Goal: Task Accomplishment & Management: Manage account settings

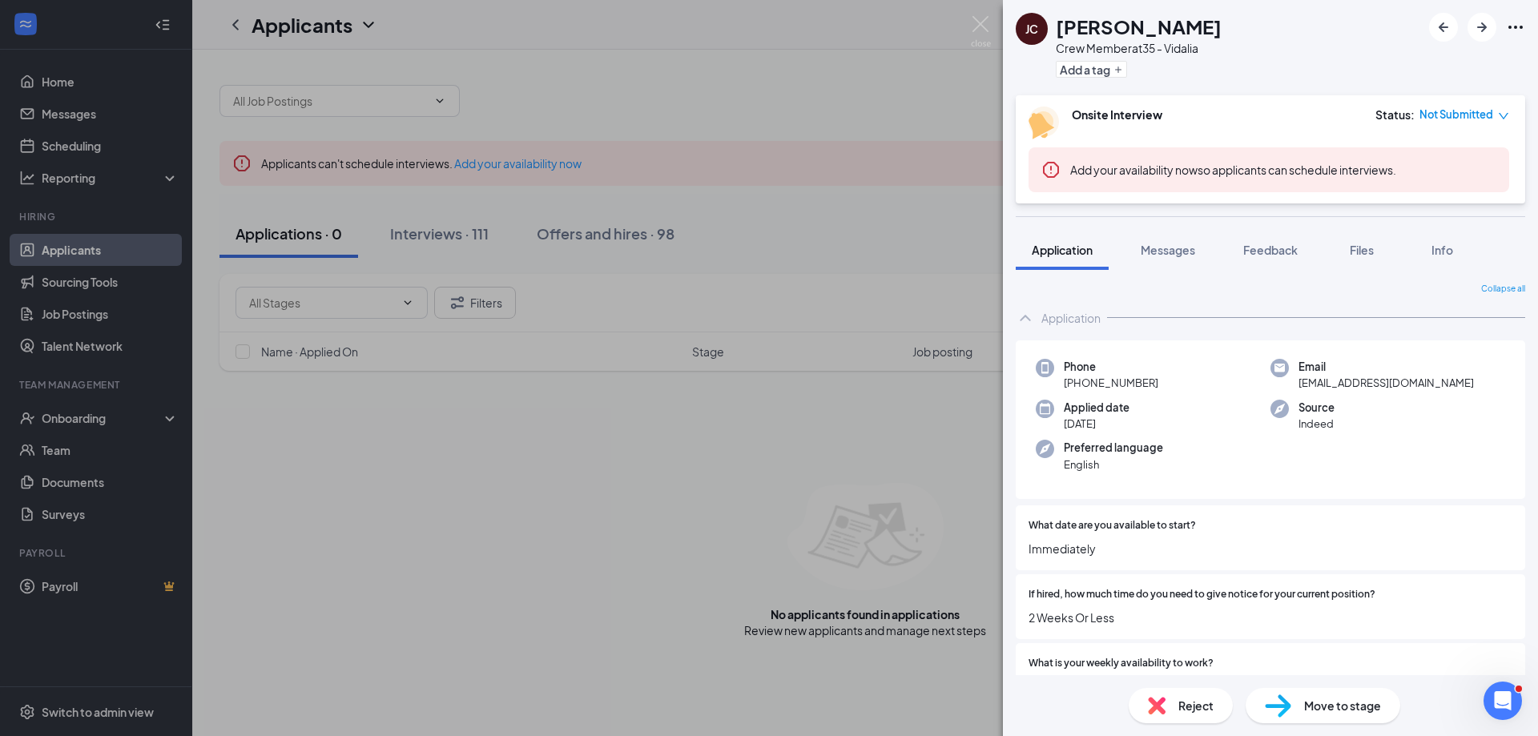
click at [444, 236] on div "[PERSON_NAME] [PERSON_NAME] Crew Member at 35 - Vidalia Add a tag Onsite Interv…" at bounding box center [769, 368] width 1538 height 736
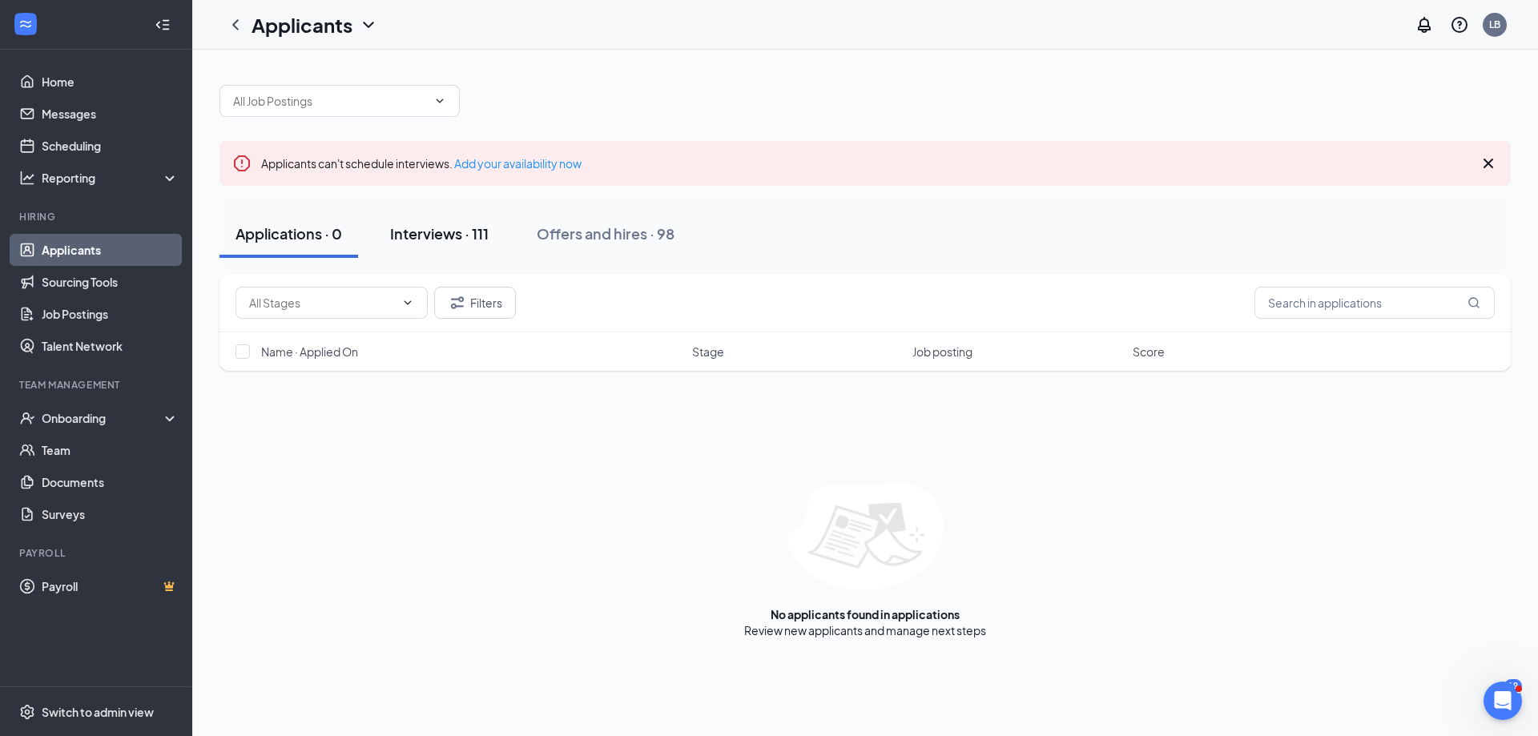
click at [456, 231] on div "Interviews · 111" at bounding box center [439, 233] width 98 height 20
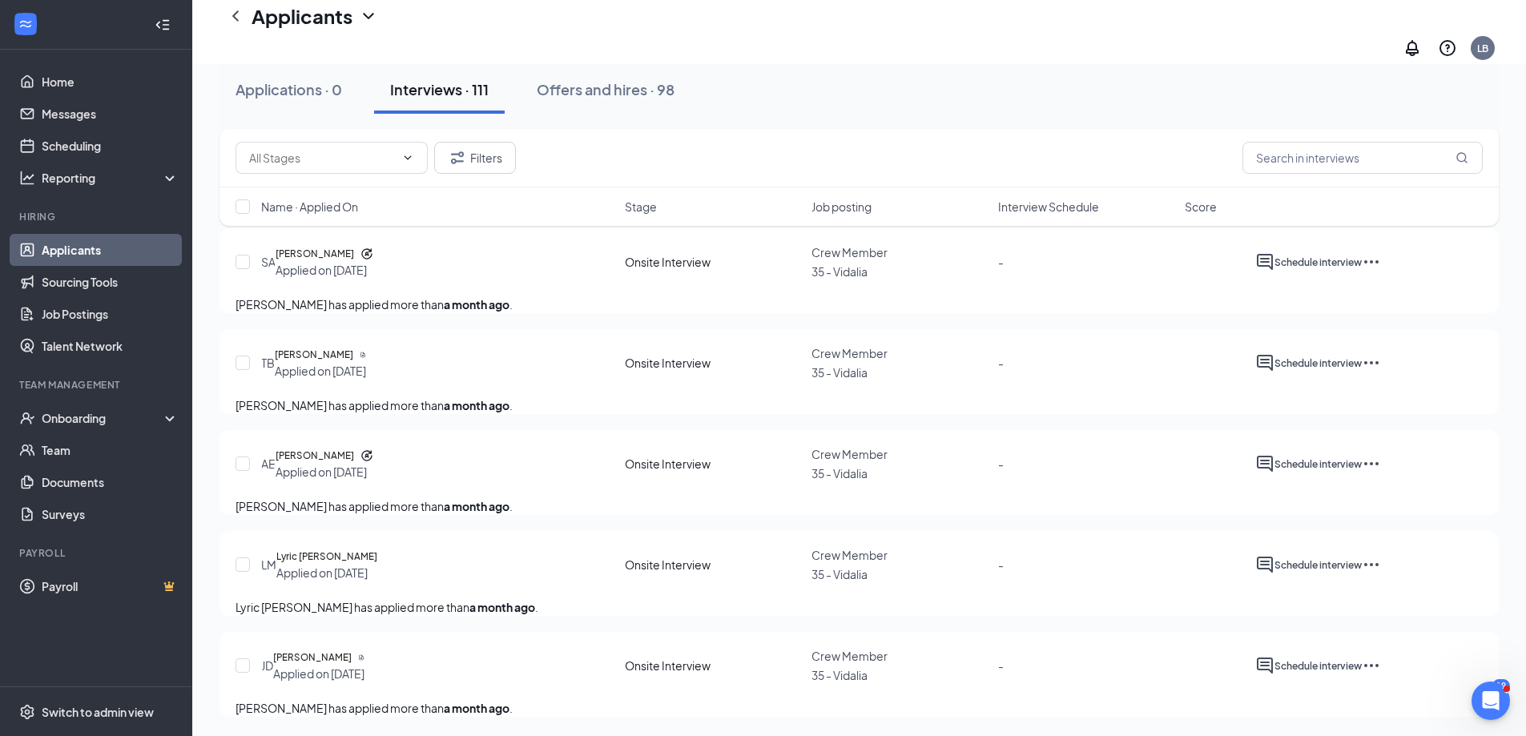
scroll to position [13228, 0]
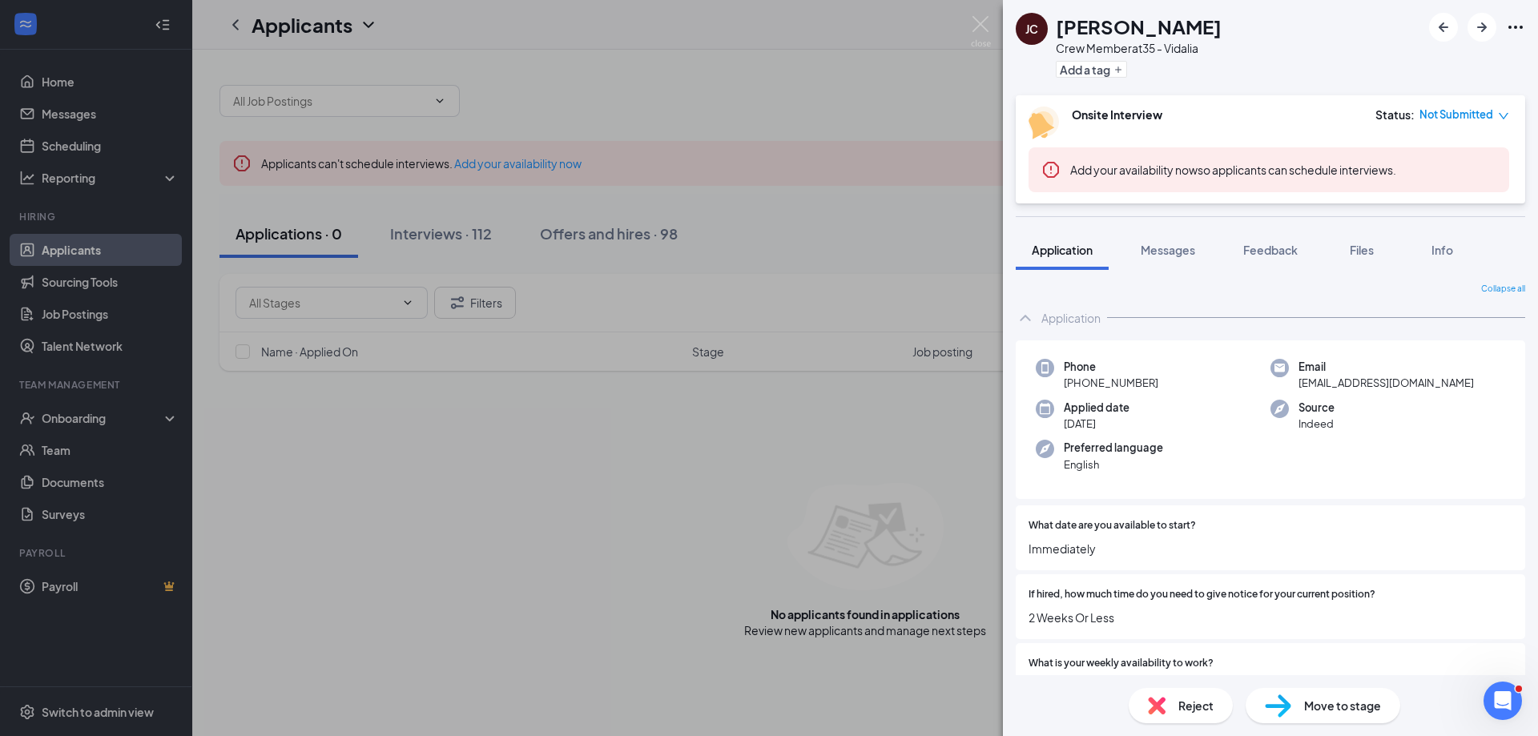
click at [88, 253] on div "[PERSON_NAME] [PERSON_NAME] Crew Member at 35 - Vidalia Add a tag Onsite Interv…" at bounding box center [769, 368] width 1538 height 736
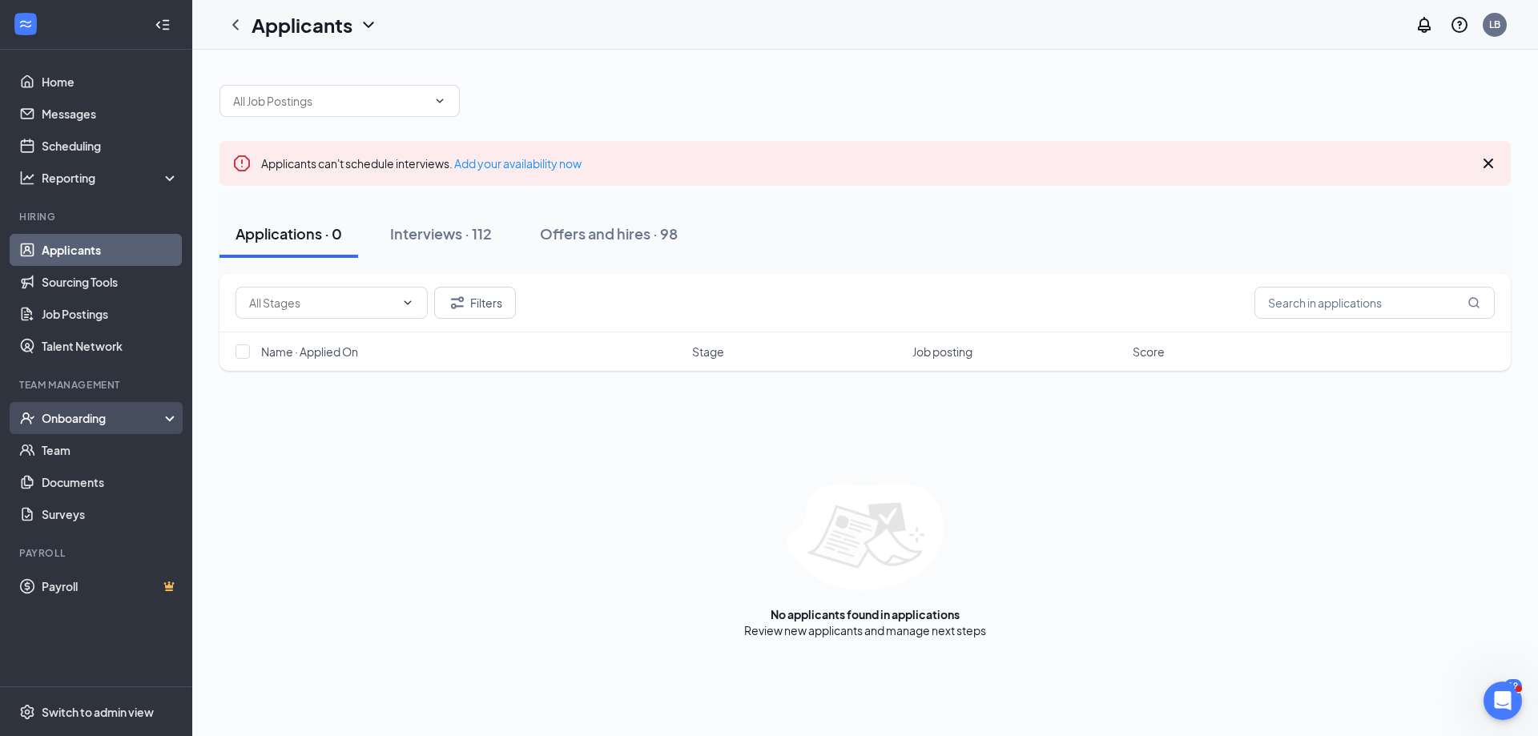
click at [86, 415] on div "Onboarding" at bounding box center [103, 418] width 123 height 16
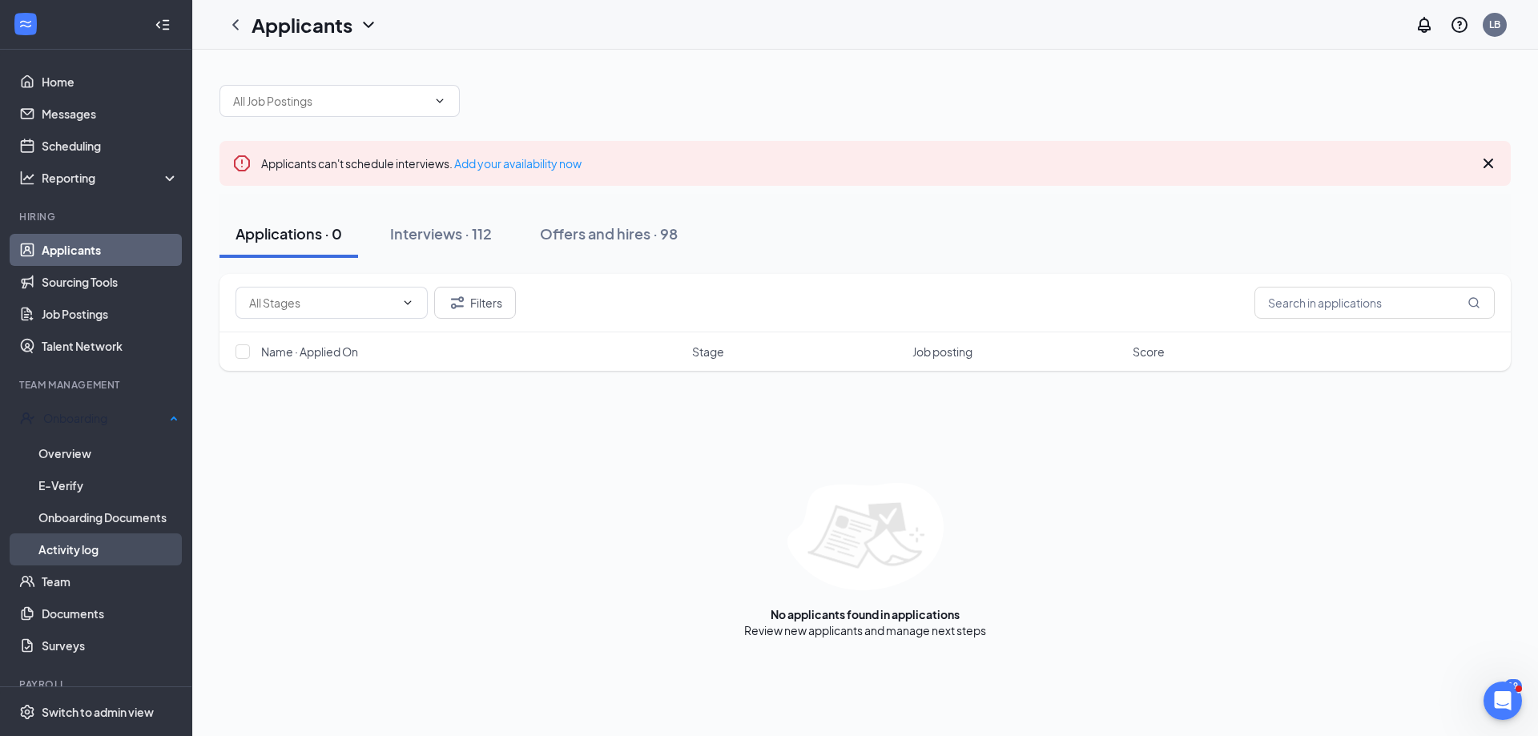
click at [82, 542] on link "Activity log" at bounding box center [108, 549] width 140 height 32
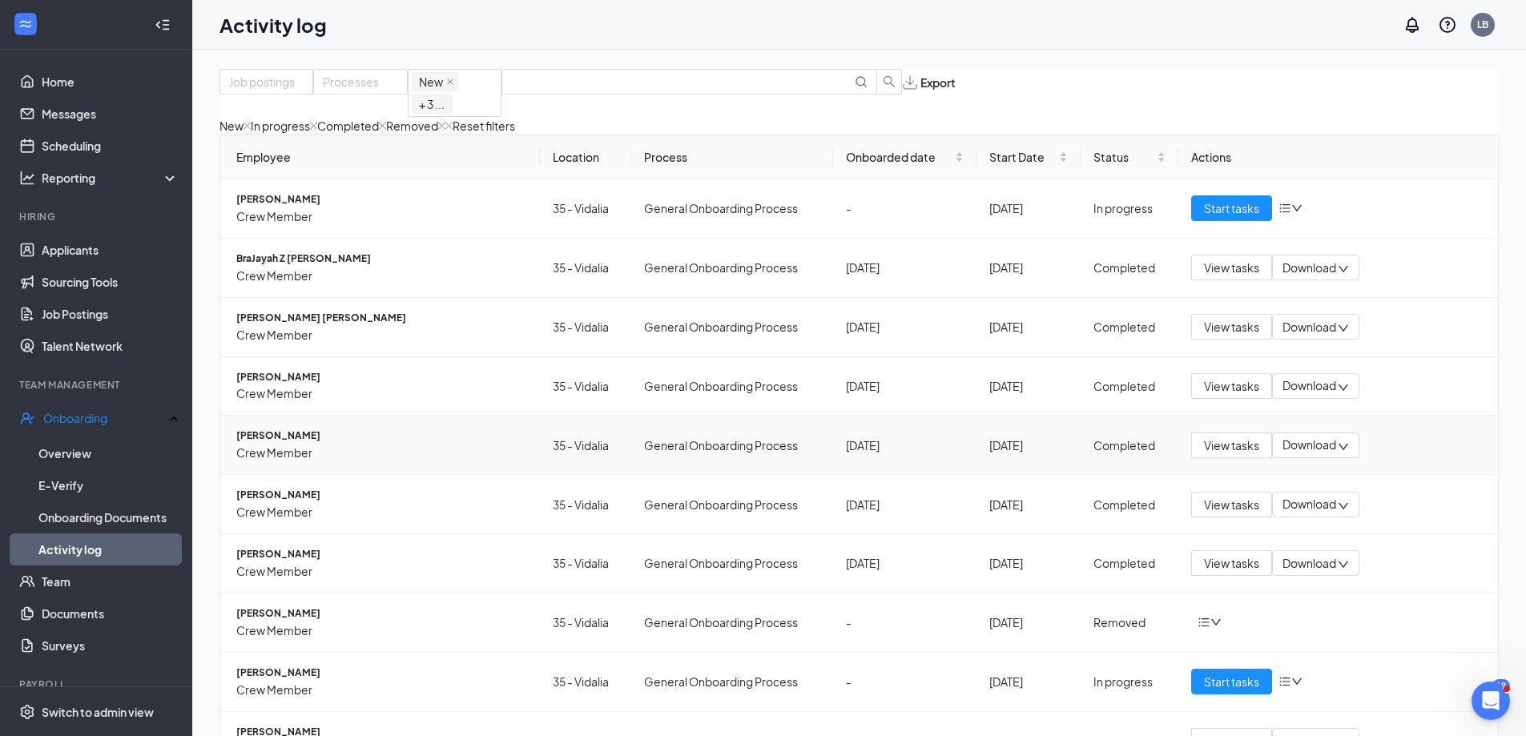
click at [271, 444] on span "Chaslyn Miller" at bounding box center [381, 435] width 291 height 15
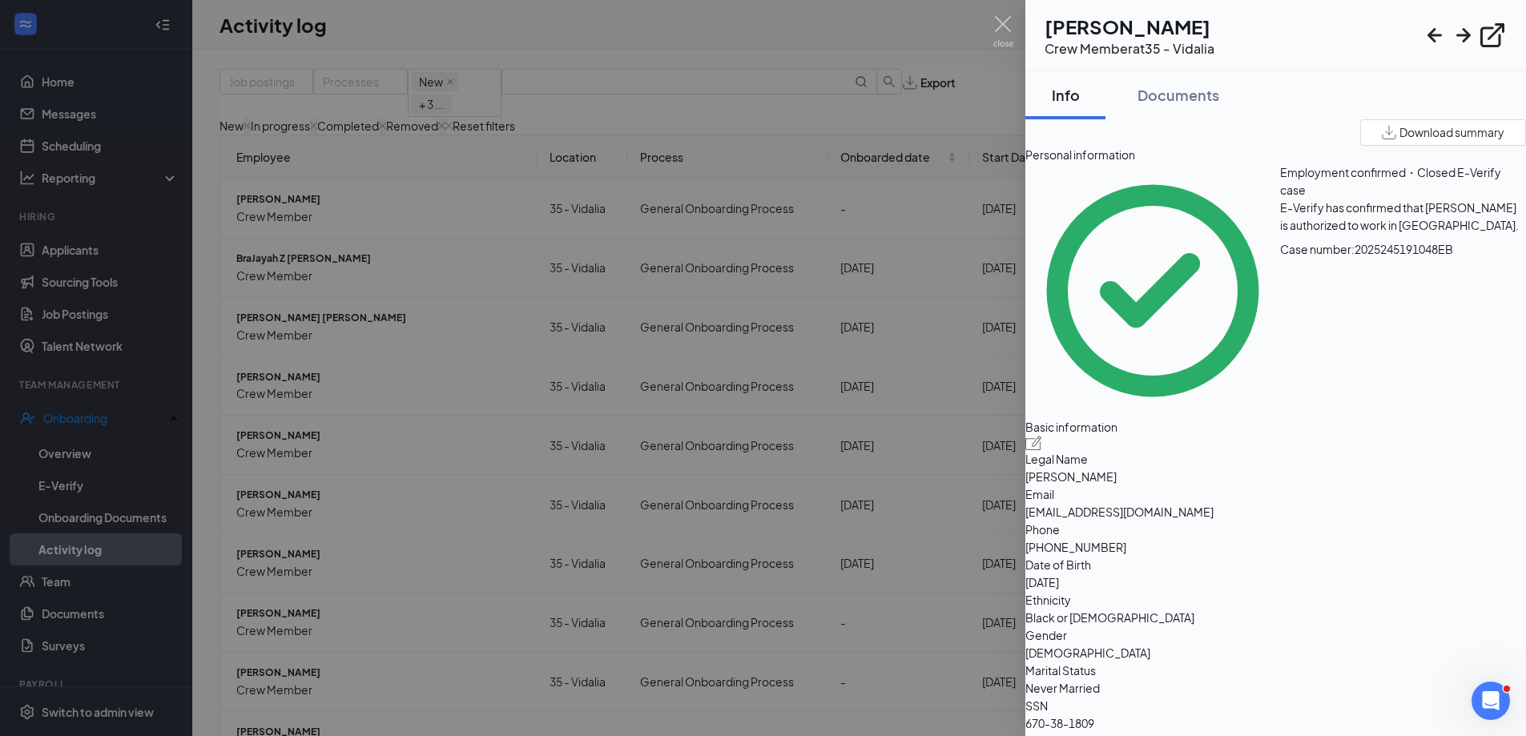
click at [758, 62] on div at bounding box center [763, 368] width 1526 height 736
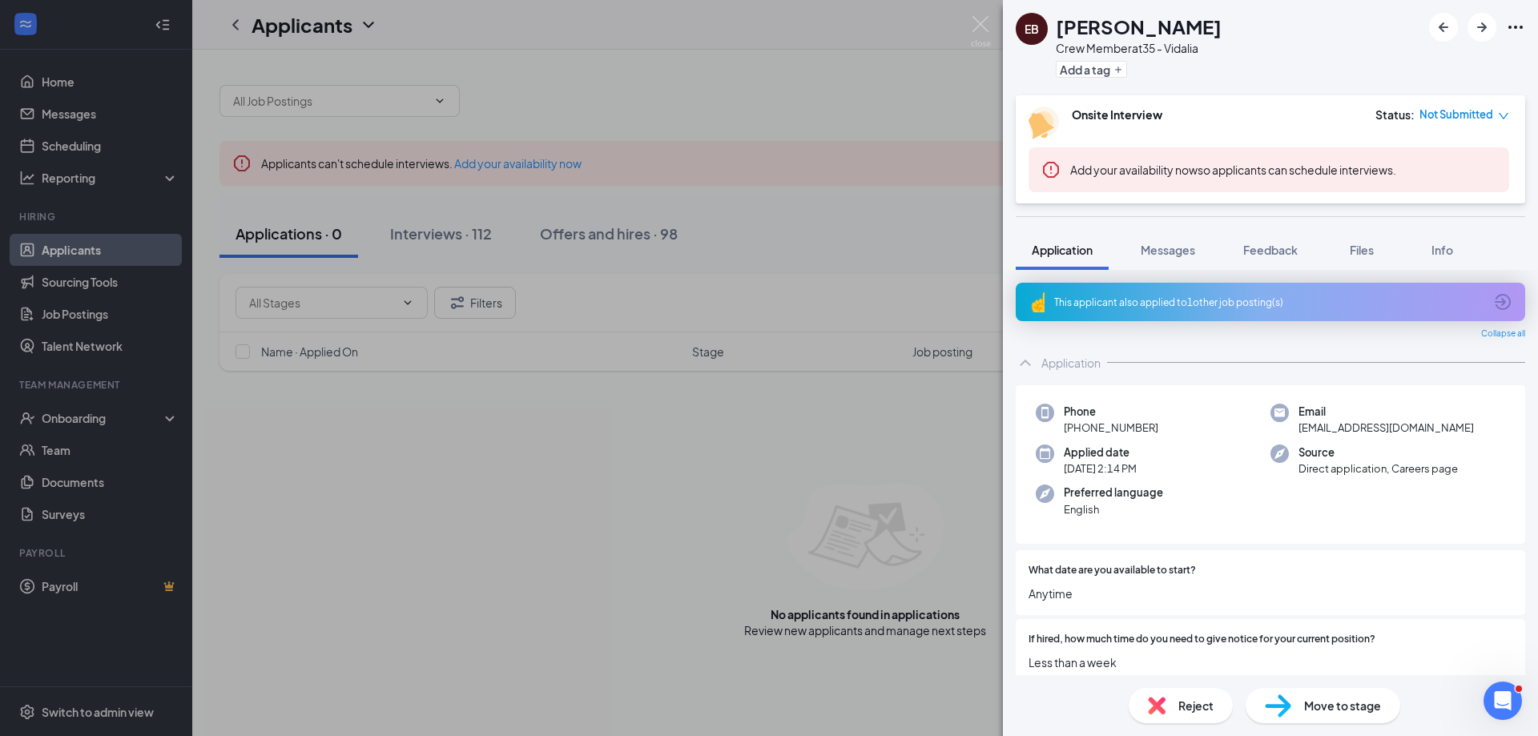
click at [429, 229] on div "EB [PERSON_NAME] Crew Member at 35 - Vidalia Add a tag Onsite Interview Status …" at bounding box center [769, 368] width 1538 height 736
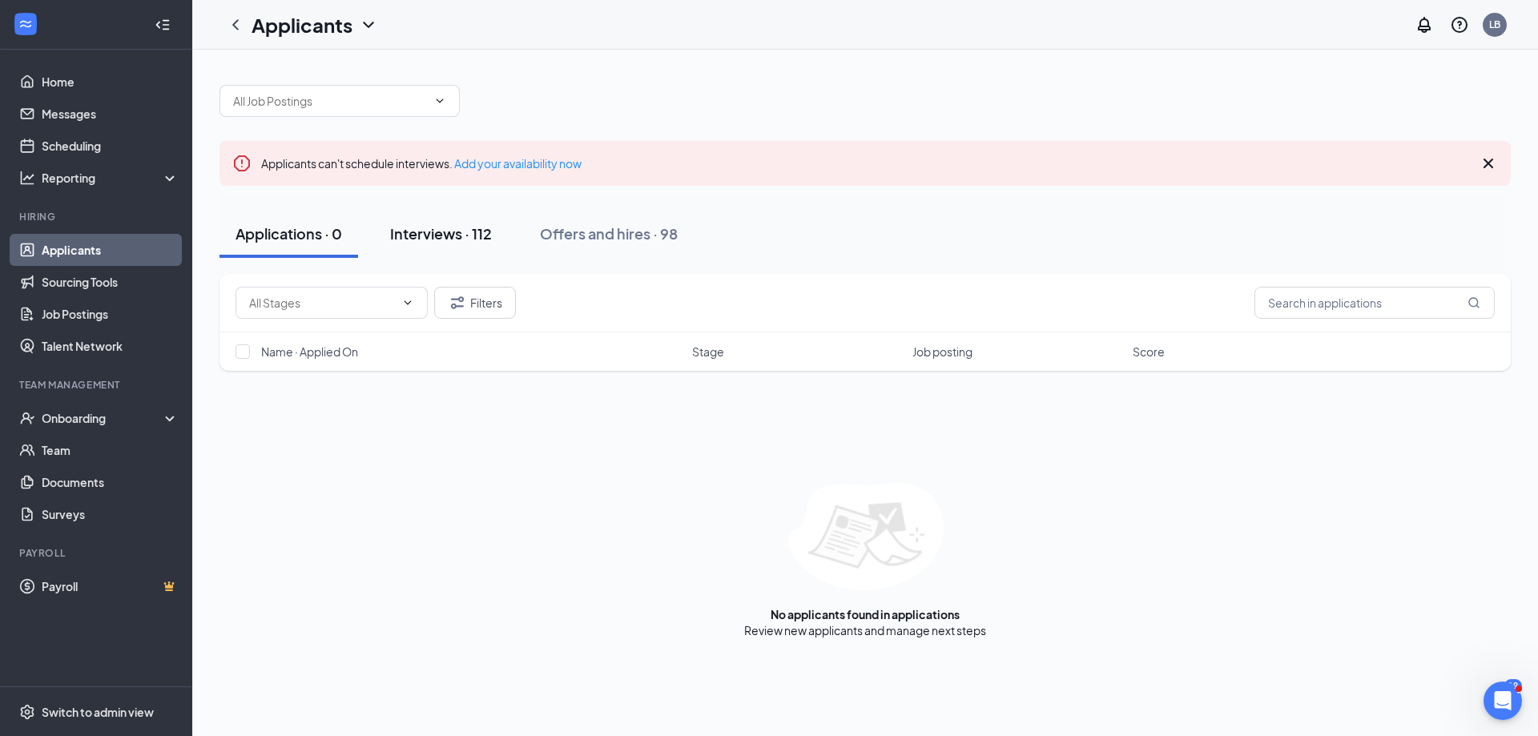
click at [432, 231] on div "Interviews · 112" at bounding box center [441, 233] width 102 height 20
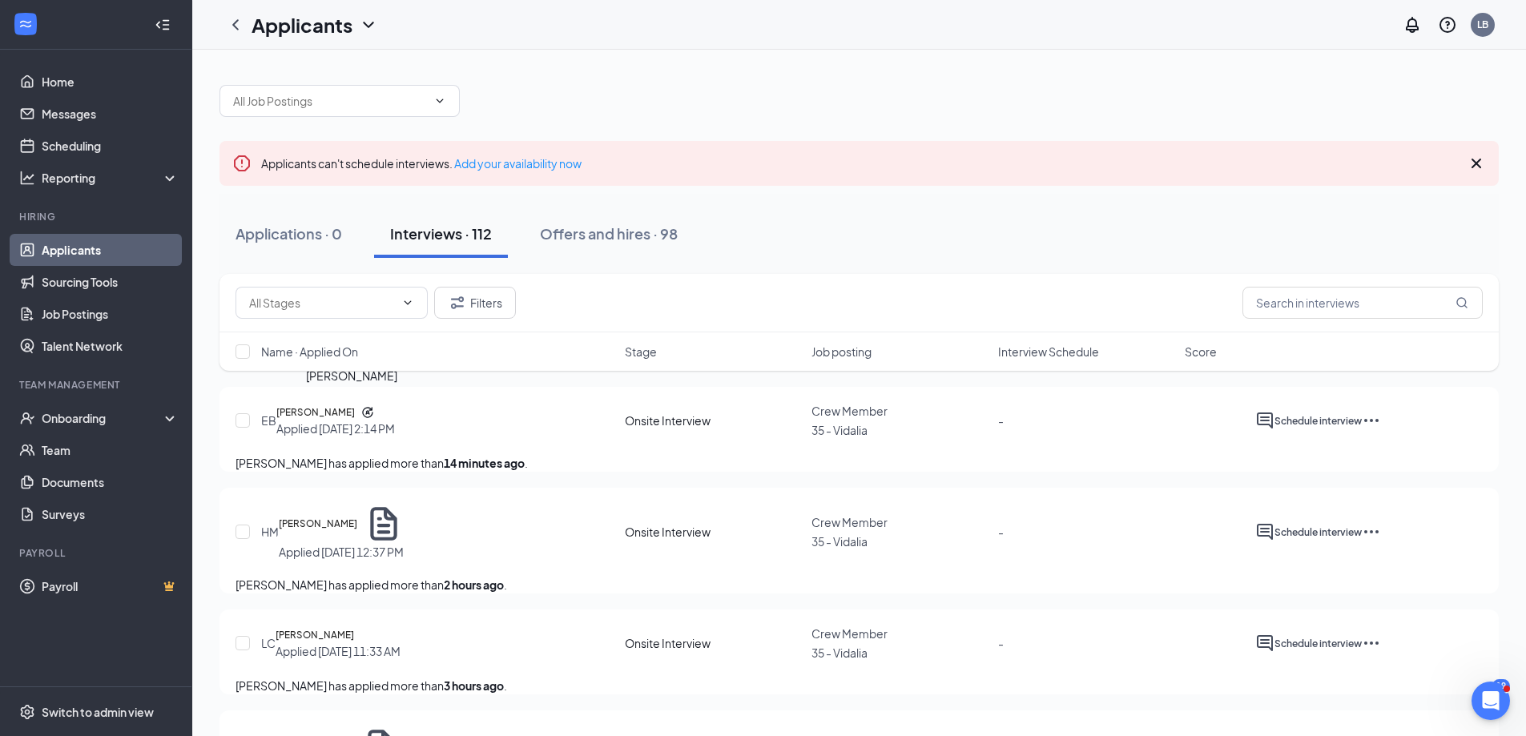
click at [328, 412] on h5 "[PERSON_NAME]" at bounding box center [315, 412] width 78 height 16
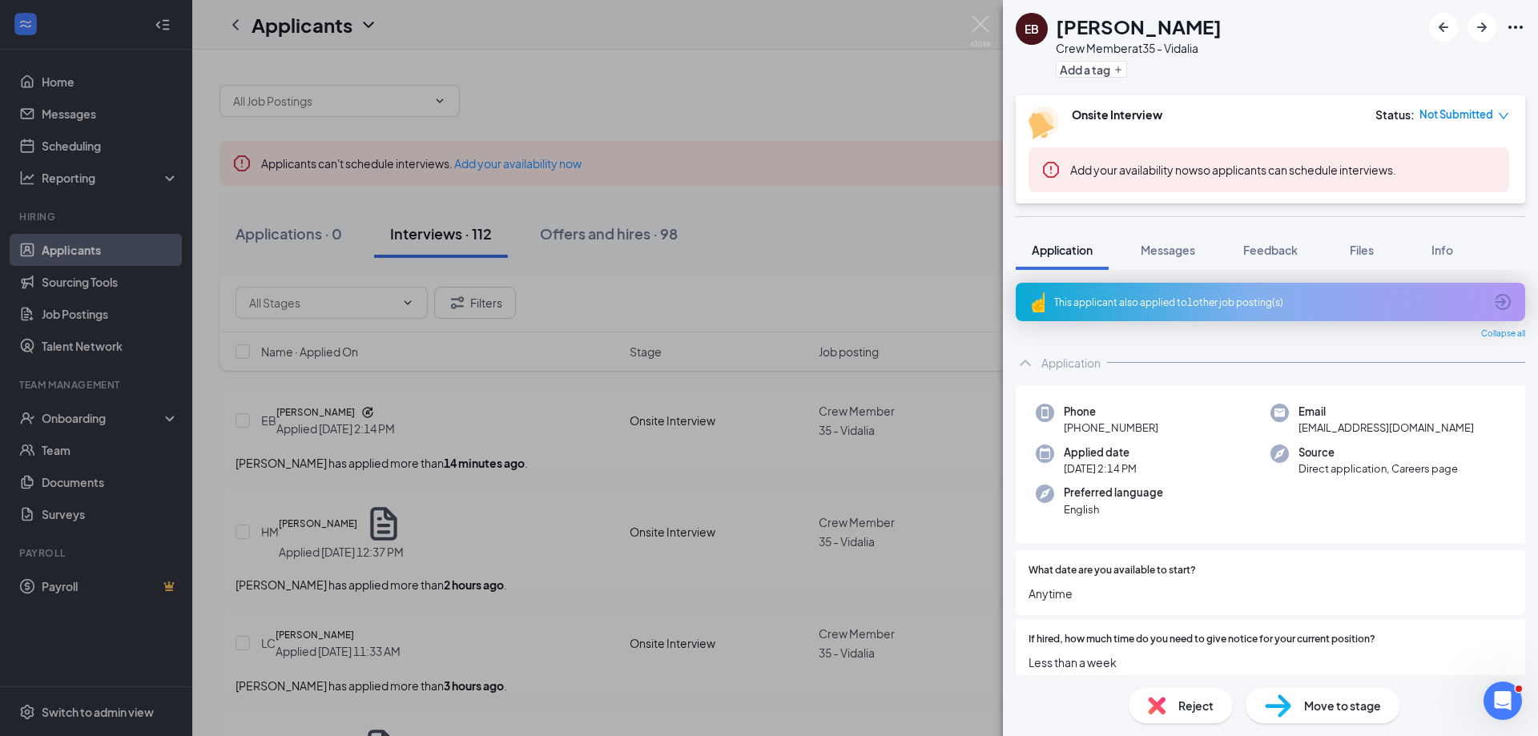
click at [544, 411] on div "EB Eriyana Buxton Crew Member at 35 - Vidalia Add a tag Onsite Interview Status…" at bounding box center [769, 368] width 1538 height 736
click at [557, 403] on div "EB Eriyana Buxton Crew Member at 35 - Vidalia Add a tag Onsite Interview Status…" at bounding box center [769, 368] width 1538 height 736
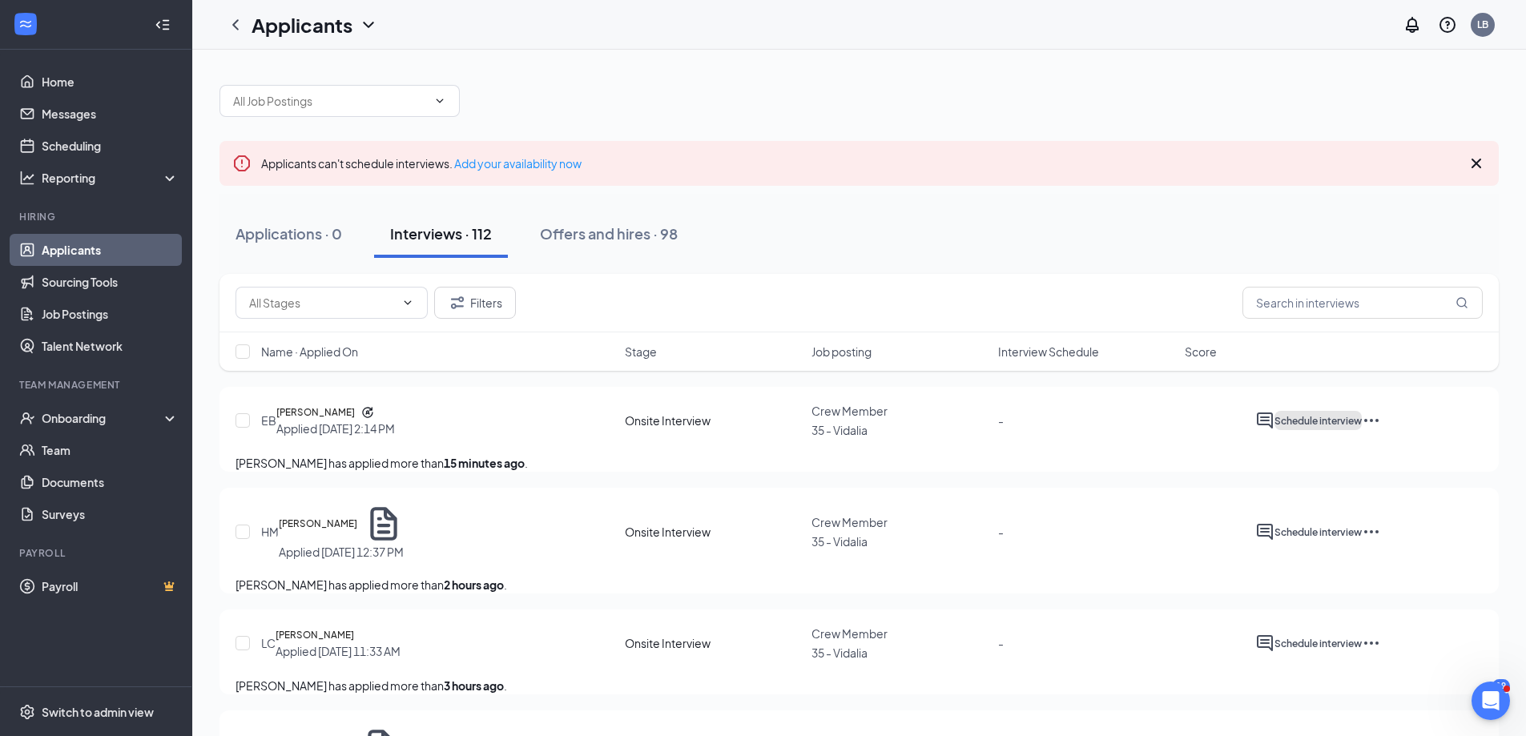
click at [1361, 420] on span "Schedule interview" at bounding box center [1317, 421] width 87 height 12
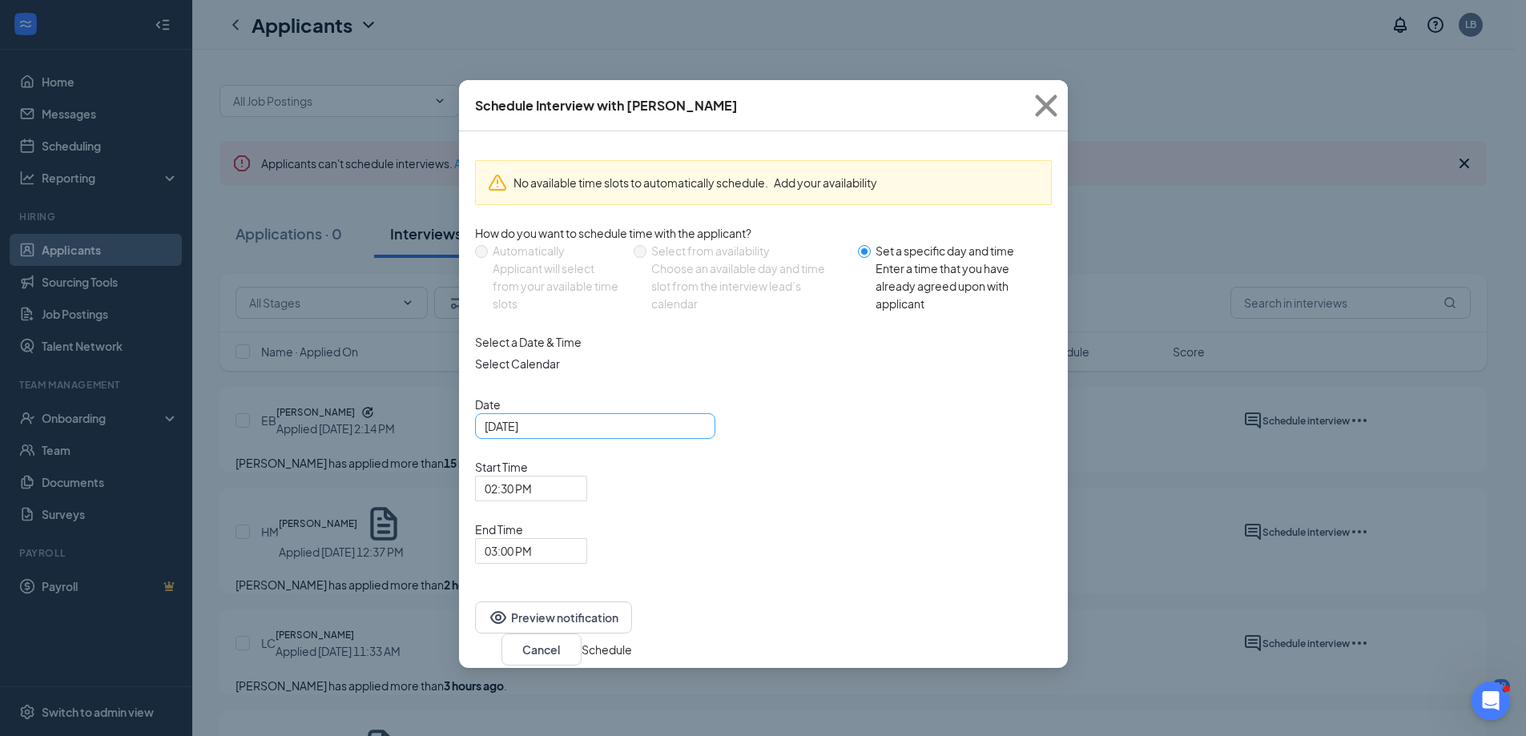
click at [696, 435] on div "Sep 15, 2025" at bounding box center [594, 426] width 221 height 18
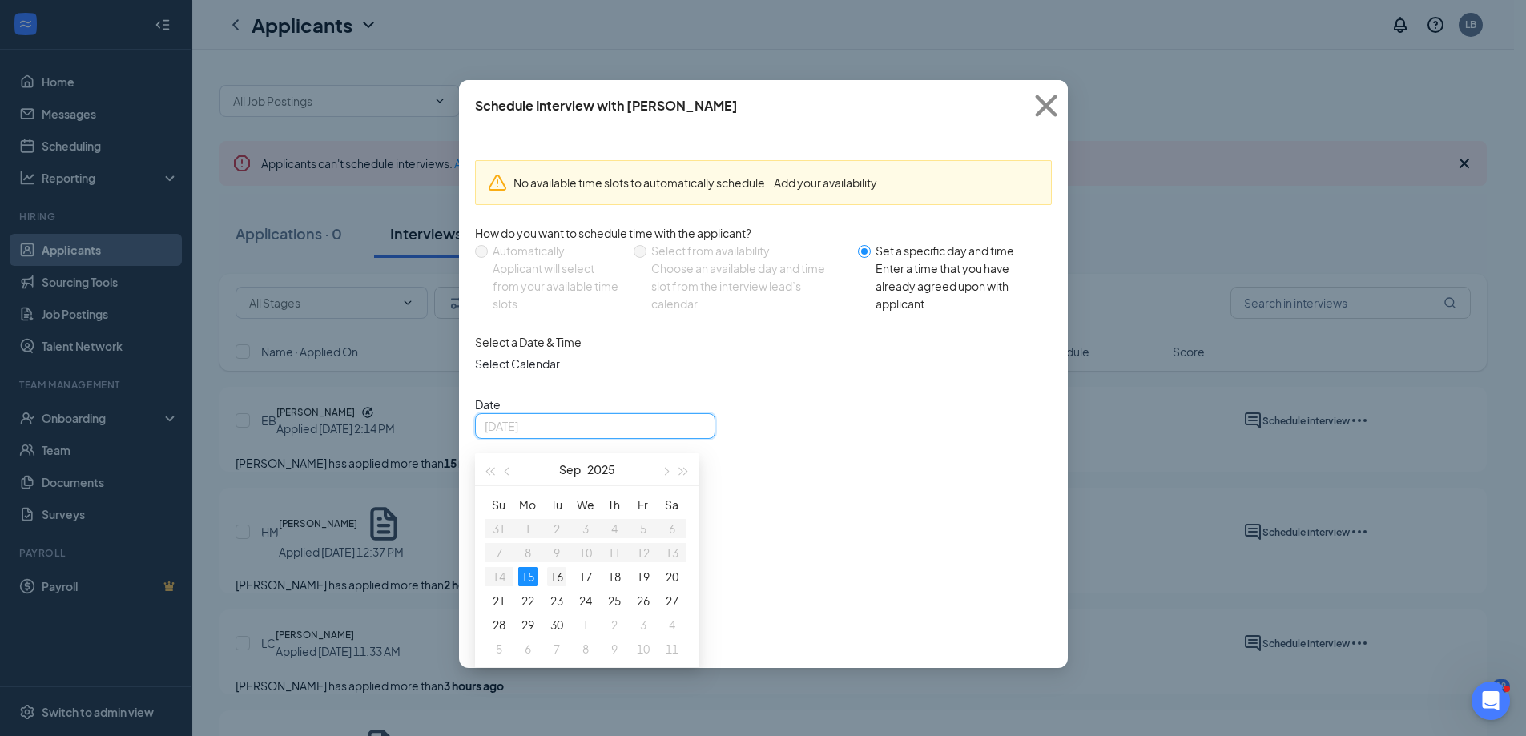
type input "Sep 16, 2025"
click at [557, 586] on div "16" at bounding box center [556, 576] width 19 height 19
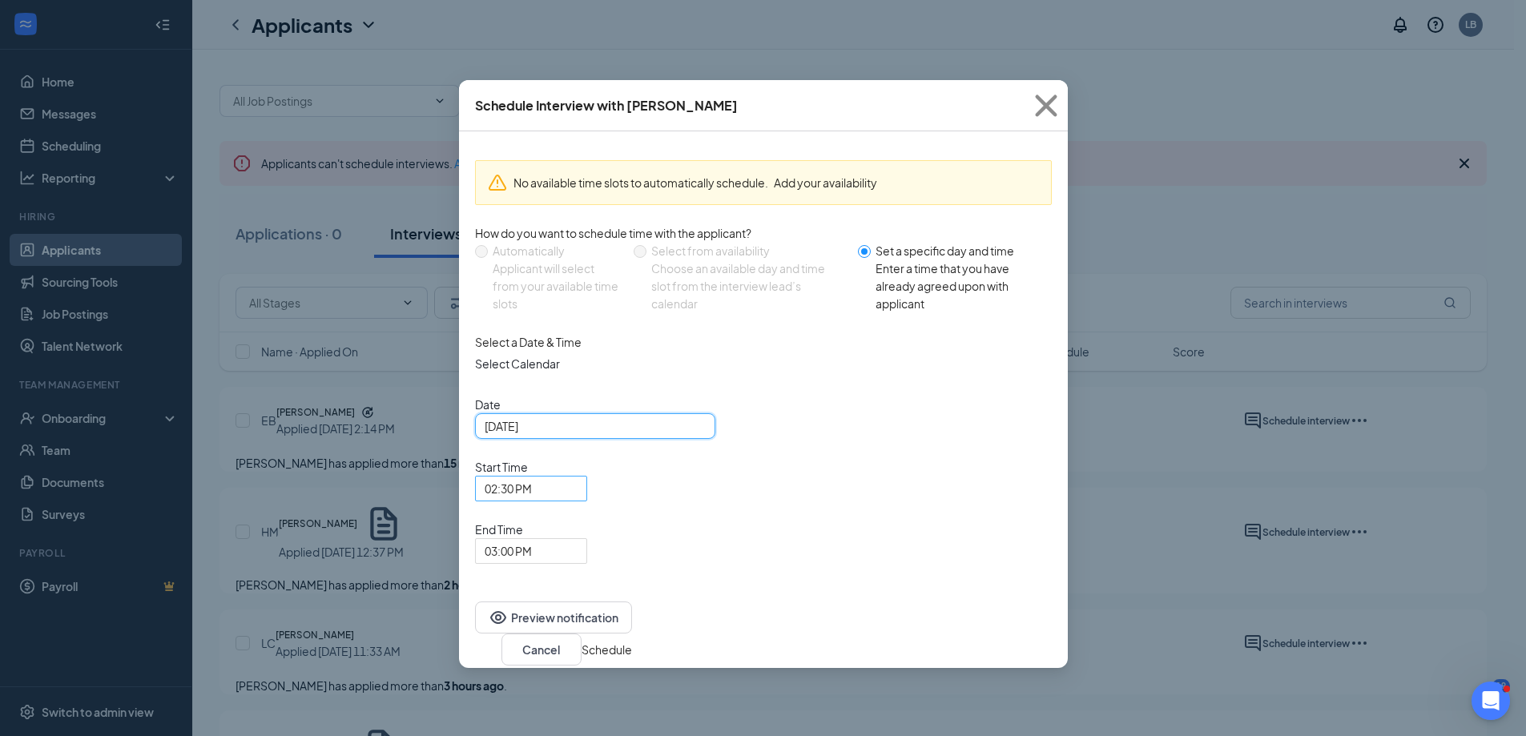
click at [577, 476] on span "02:30 PM" at bounding box center [530, 488] width 93 height 24
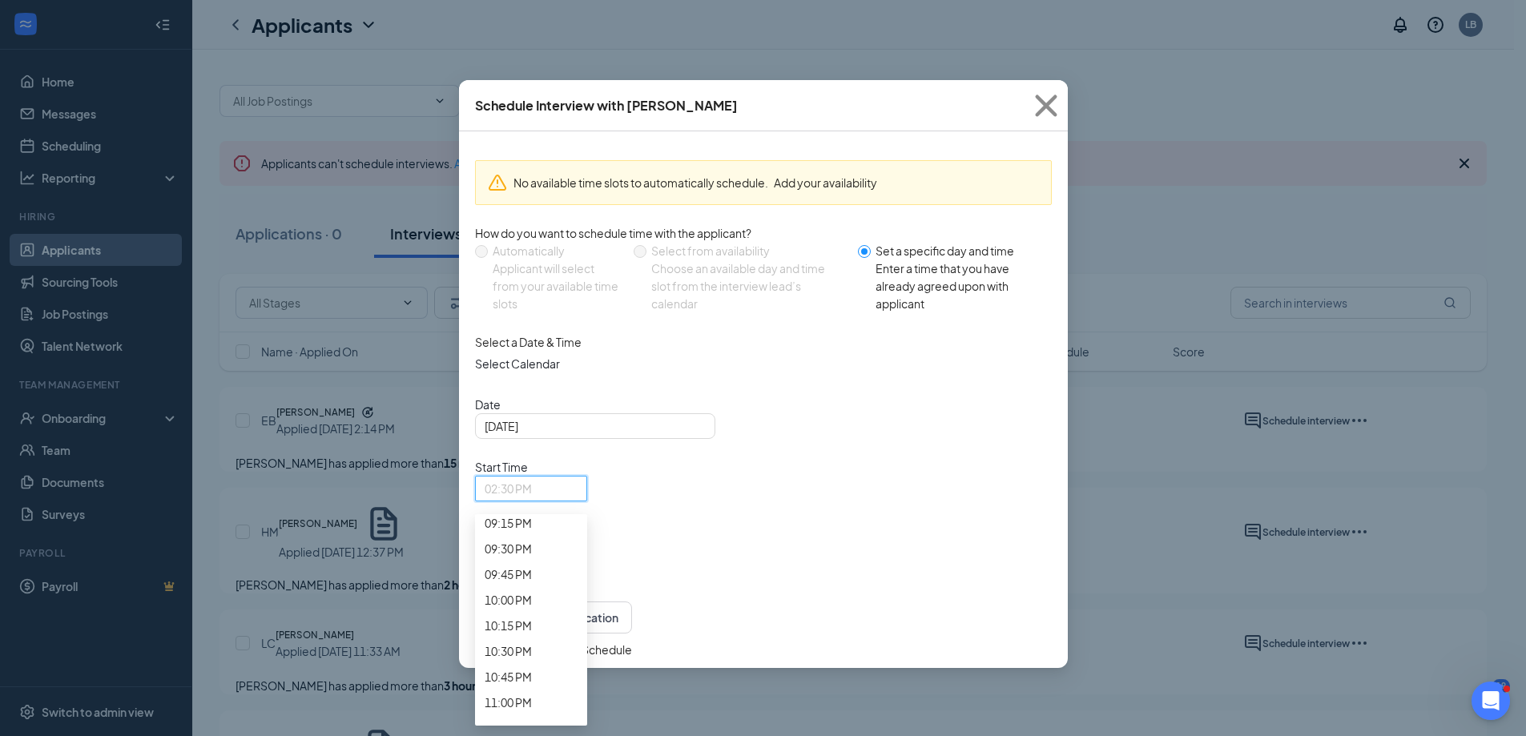
scroll to position [2216, 0]
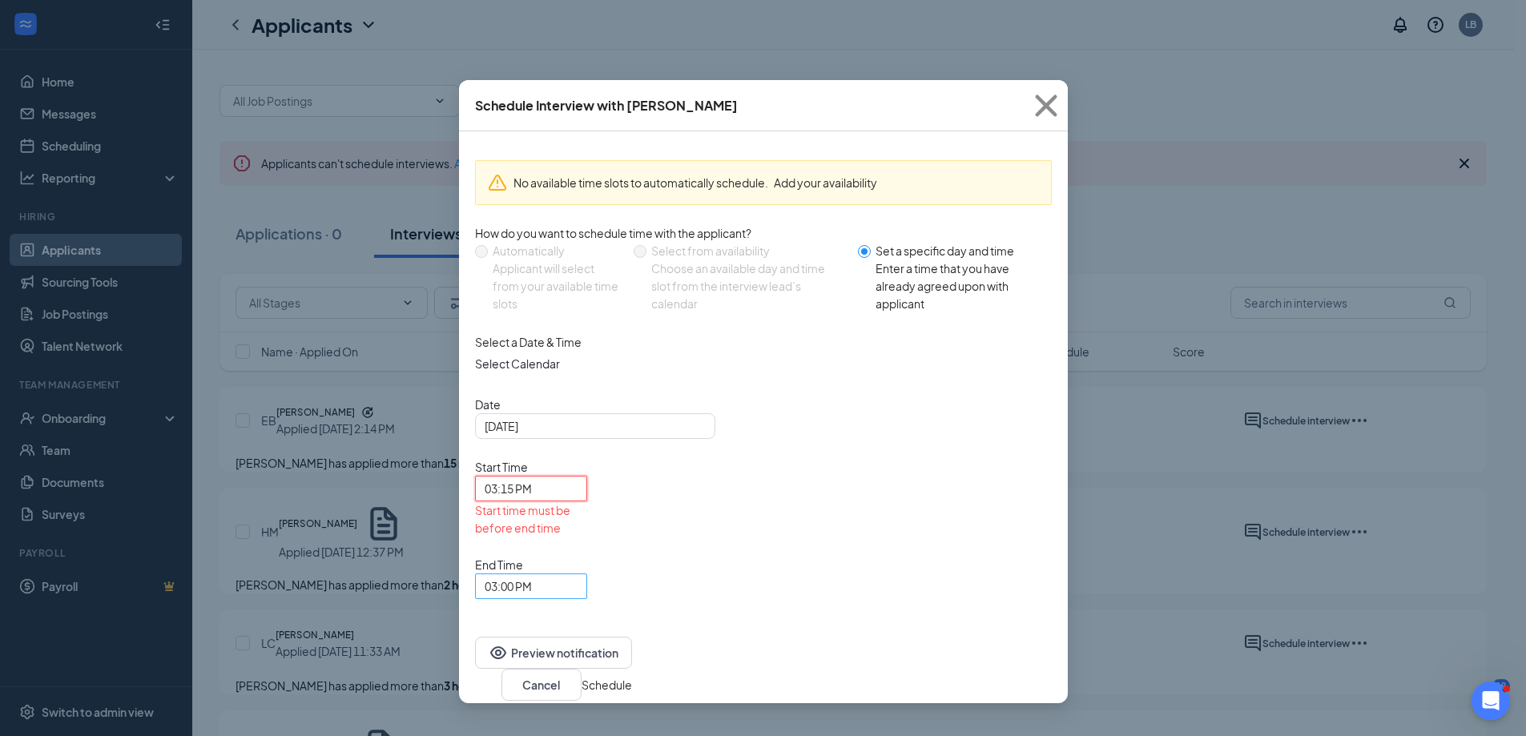
click at [577, 574] on span "03:00 PM" at bounding box center [530, 586] width 93 height 24
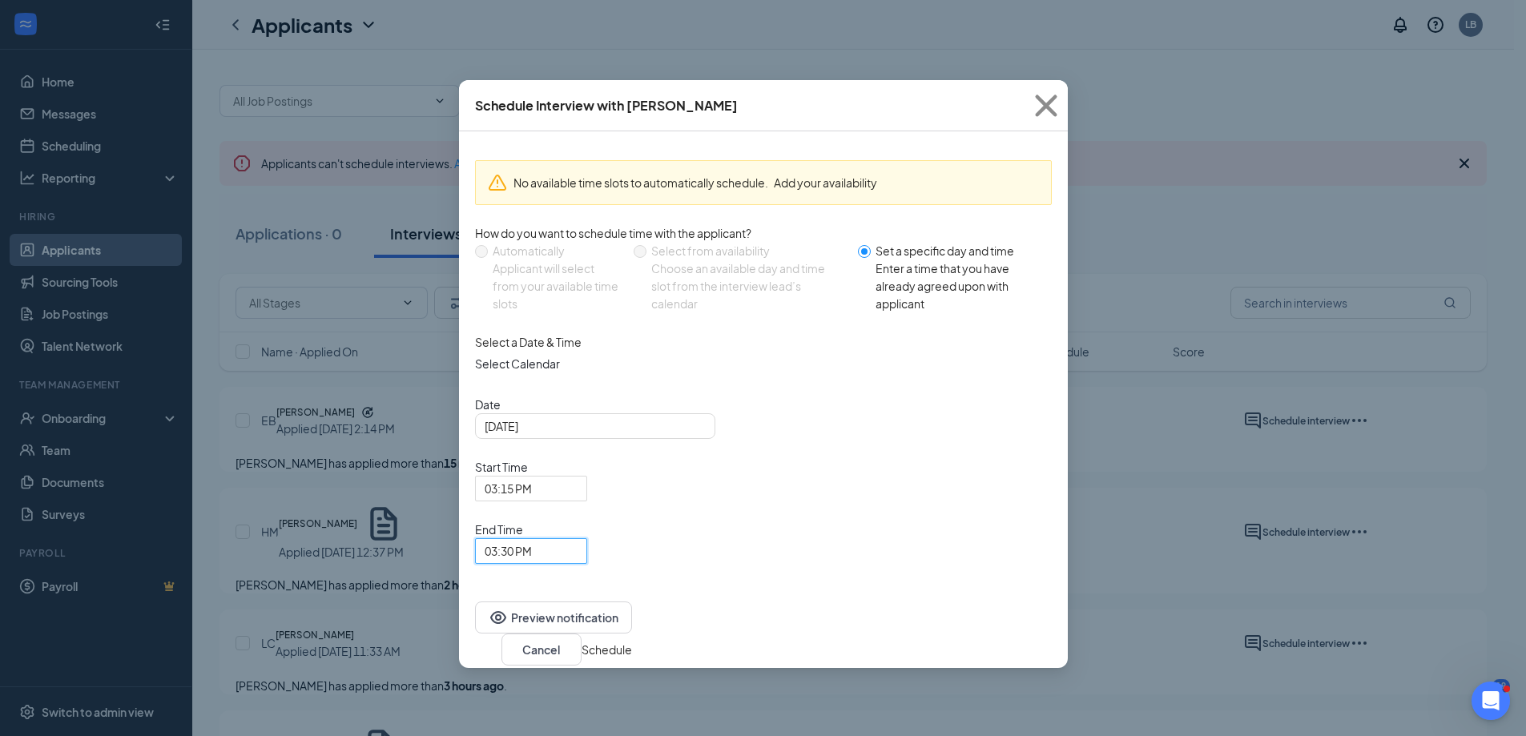
click at [632, 641] on button "Schedule" at bounding box center [606, 650] width 50 height 18
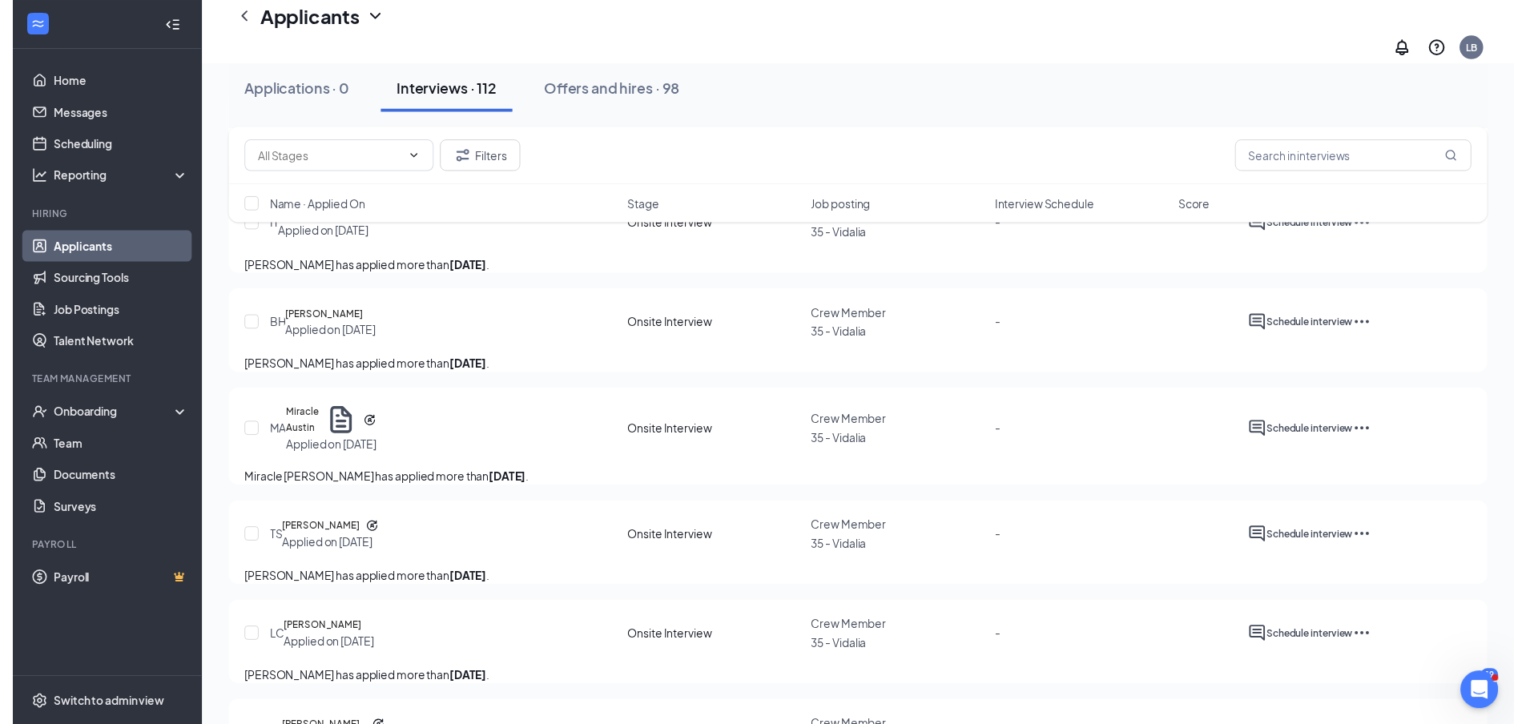
scroll to position [1385, 0]
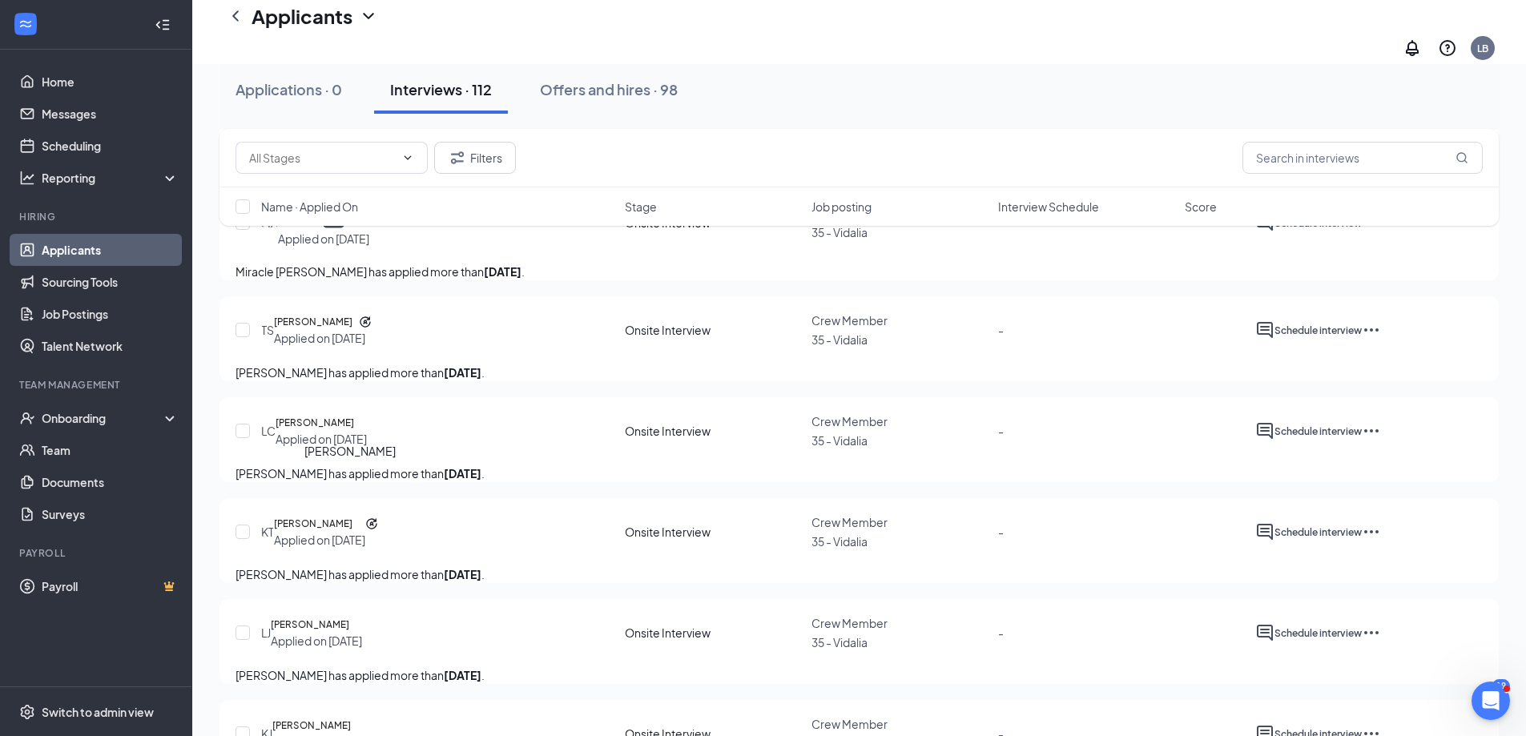
click at [352, 330] on h5 "[PERSON_NAME]" at bounding box center [313, 322] width 78 height 16
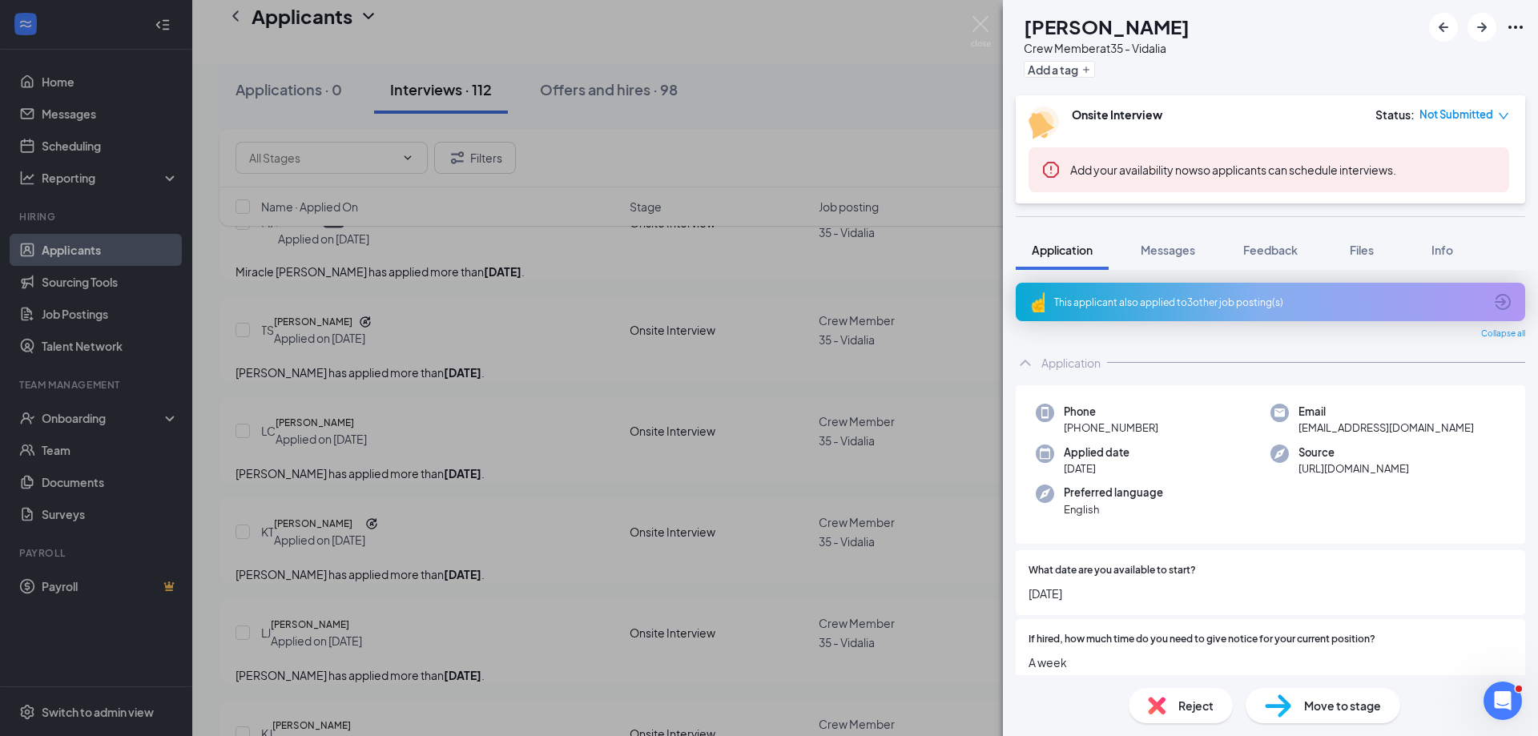
click at [864, 90] on div "TS Tezaela Scott Crew Member at 35 - Vidalia Add a tag Onsite Interview Status …" at bounding box center [769, 368] width 1538 height 736
